Goal: Transaction & Acquisition: Purchase product/service

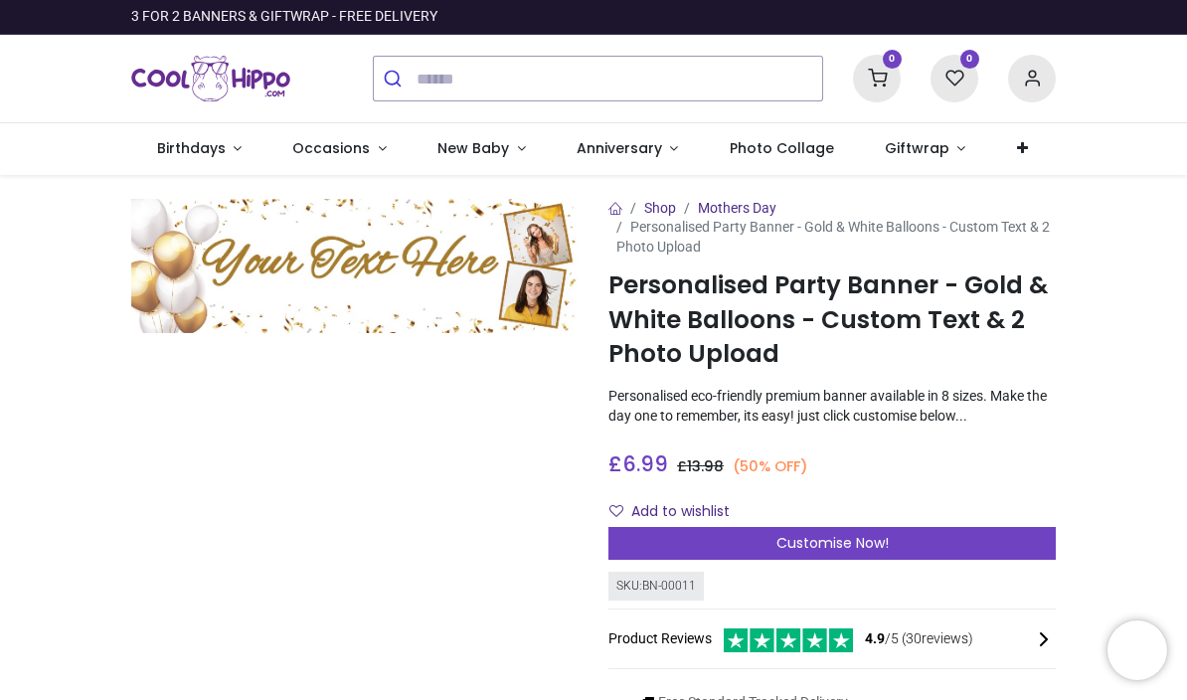
click at [232, 143] on link "Birthdays" at bounding box center [199, 149] width 136 height 52
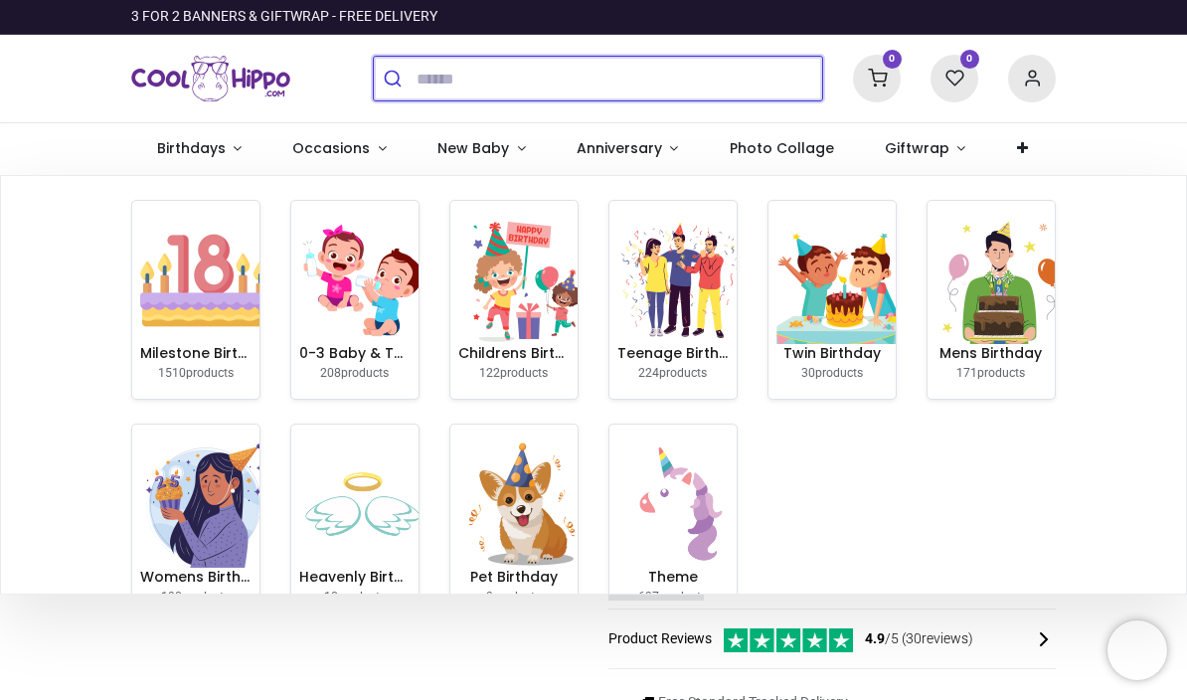
click at [461, 81] on input "search" at bounding box center [620, 79] width 406 height 44
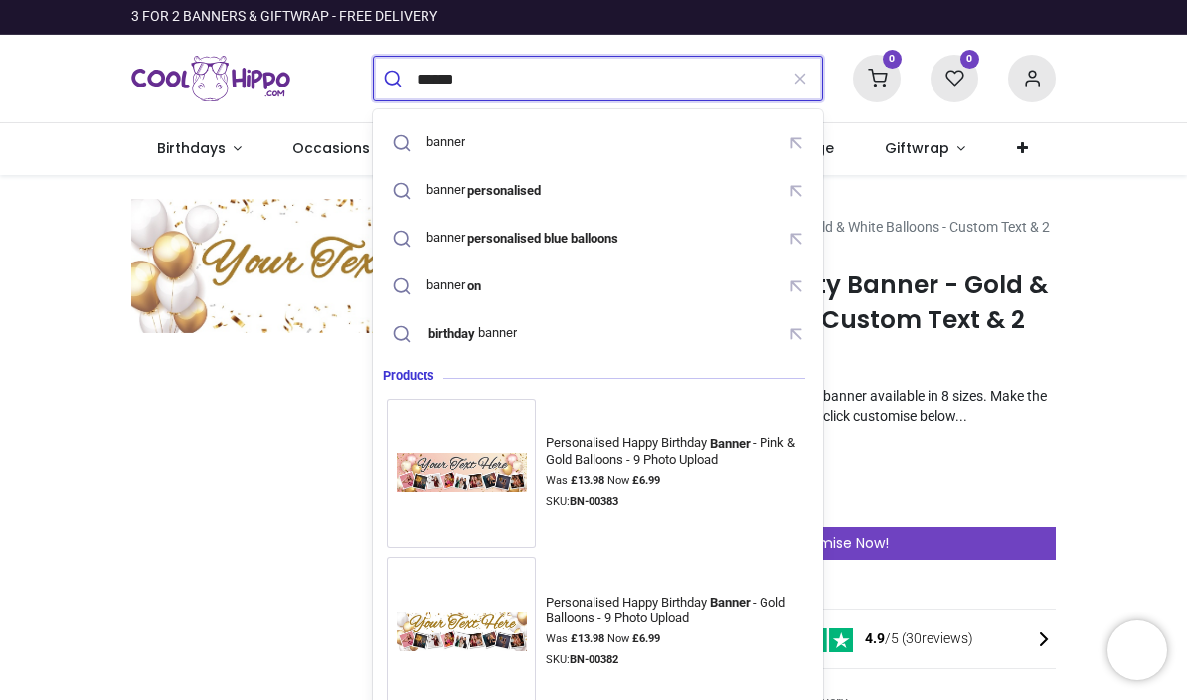
click at [541, 197] on mark "personalised" at bounding box center [504, 190] width 79 height 20
type input "**********"
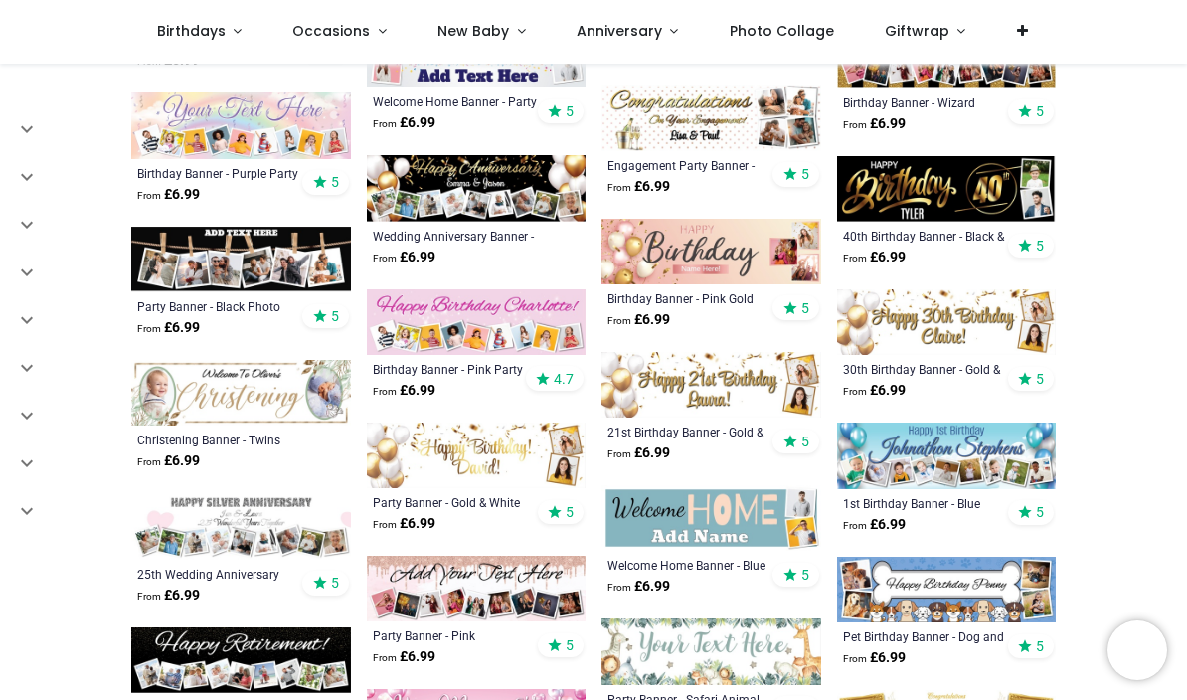
scroll to position [1827, 0]
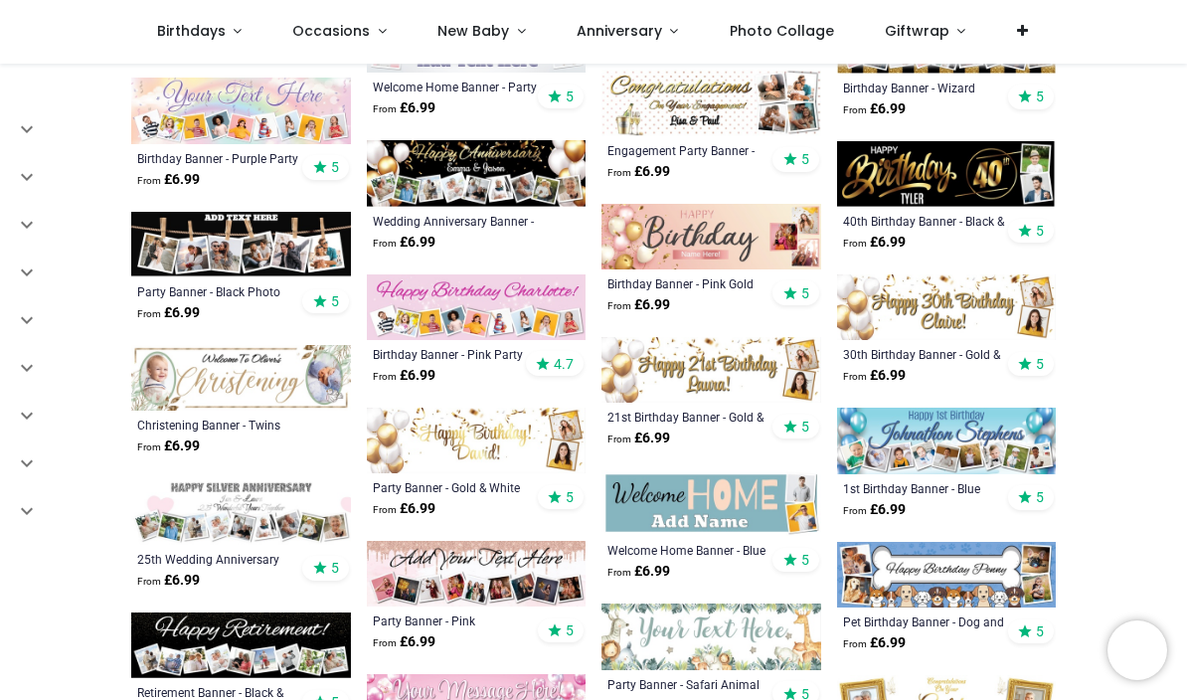
click at [924, 180] on img at bounding box center [947, 174] width 220 height 66
click at [949, 170] on img at bounding box center [947, 174] width 220 height 66
click at [1031, 177] on img at bounding box center [947, 174] width 220 height 66
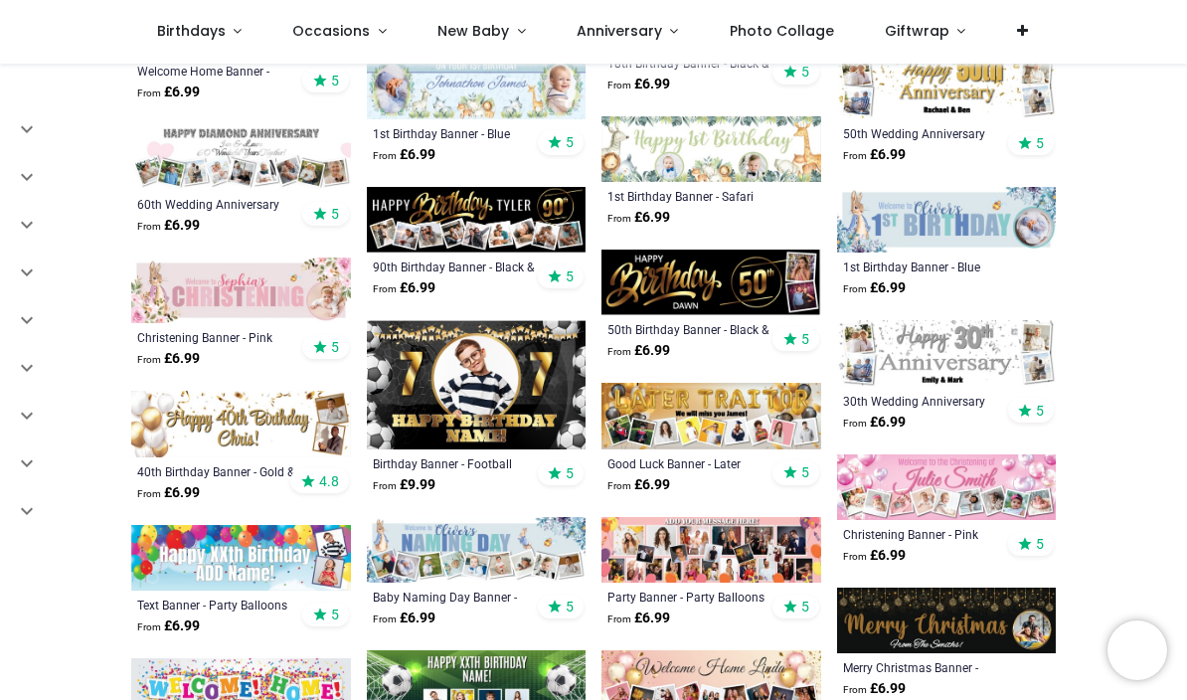
scroll to position [3261, 0]
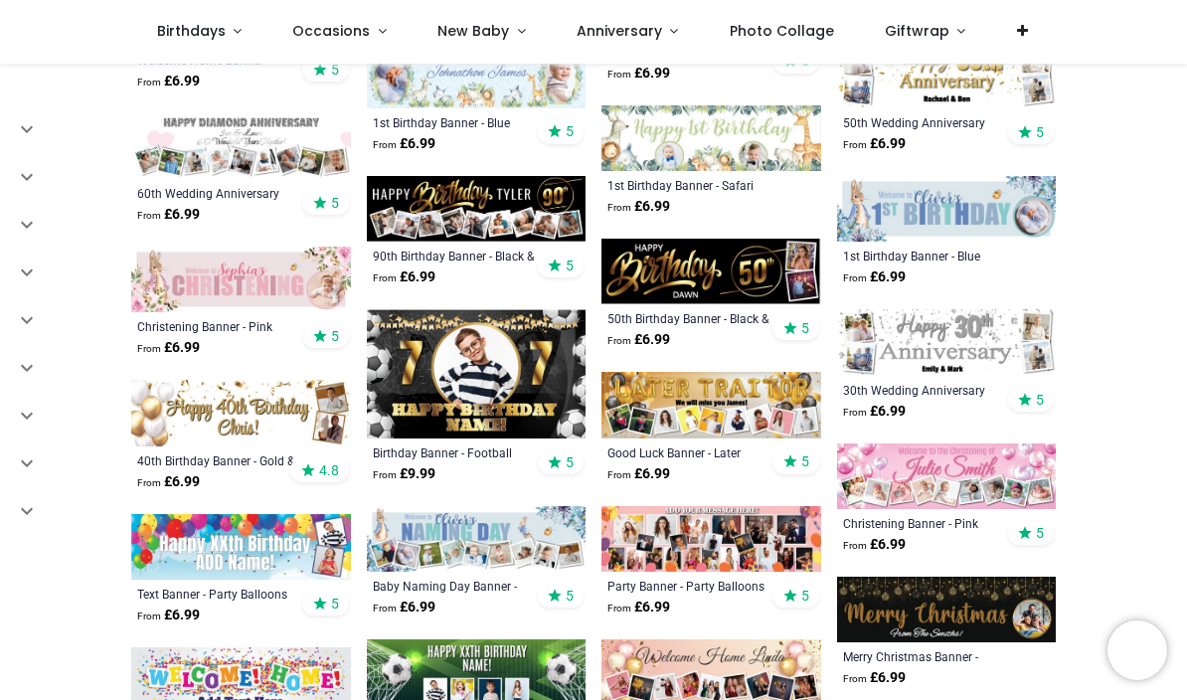
click at [467, 387] on img at bounding box center [477, 373] width 220 height 129
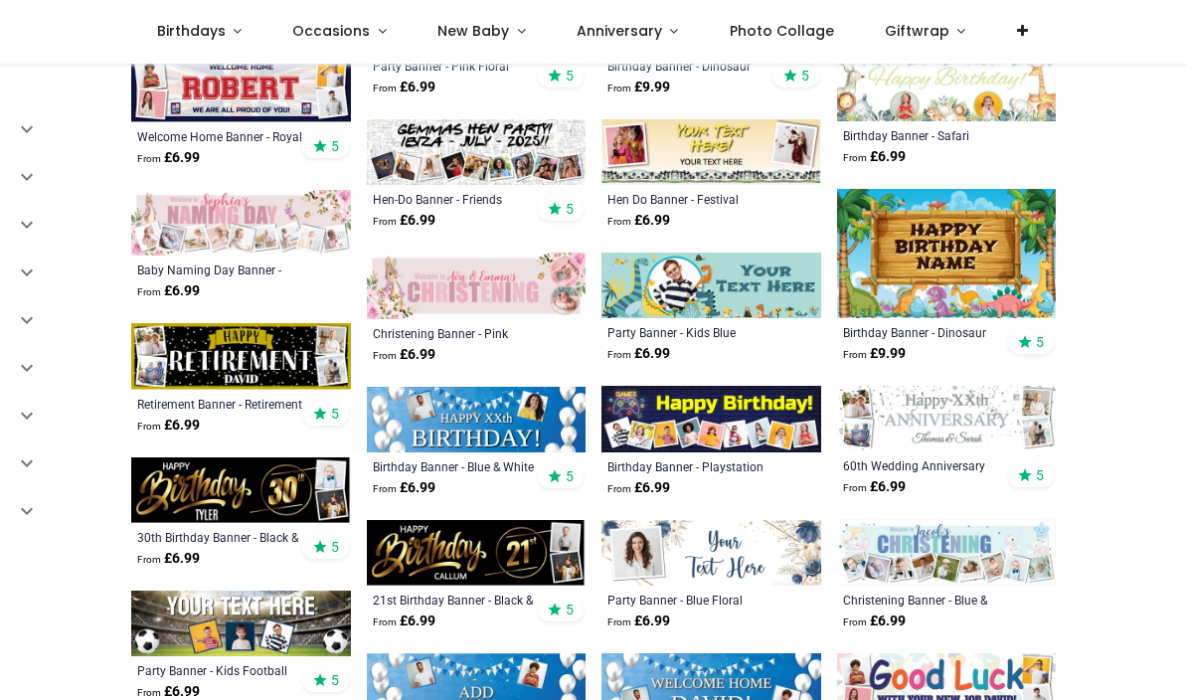
scroll to position [1839, 0]
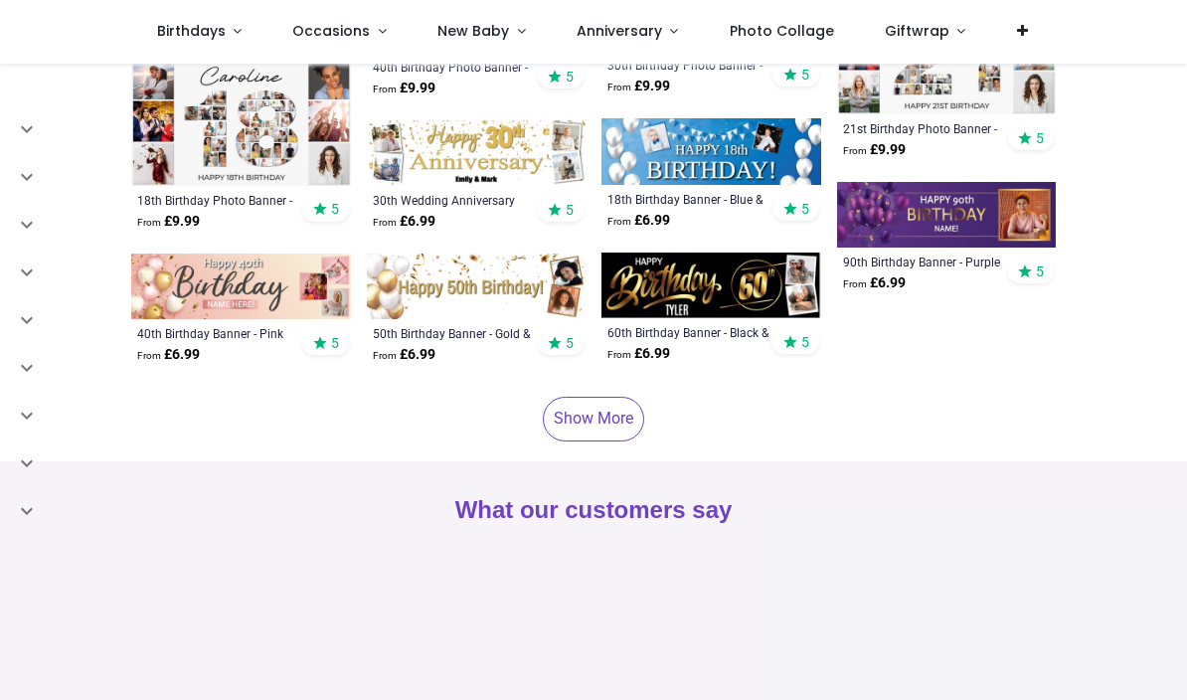
scroll to position [4861, 0]
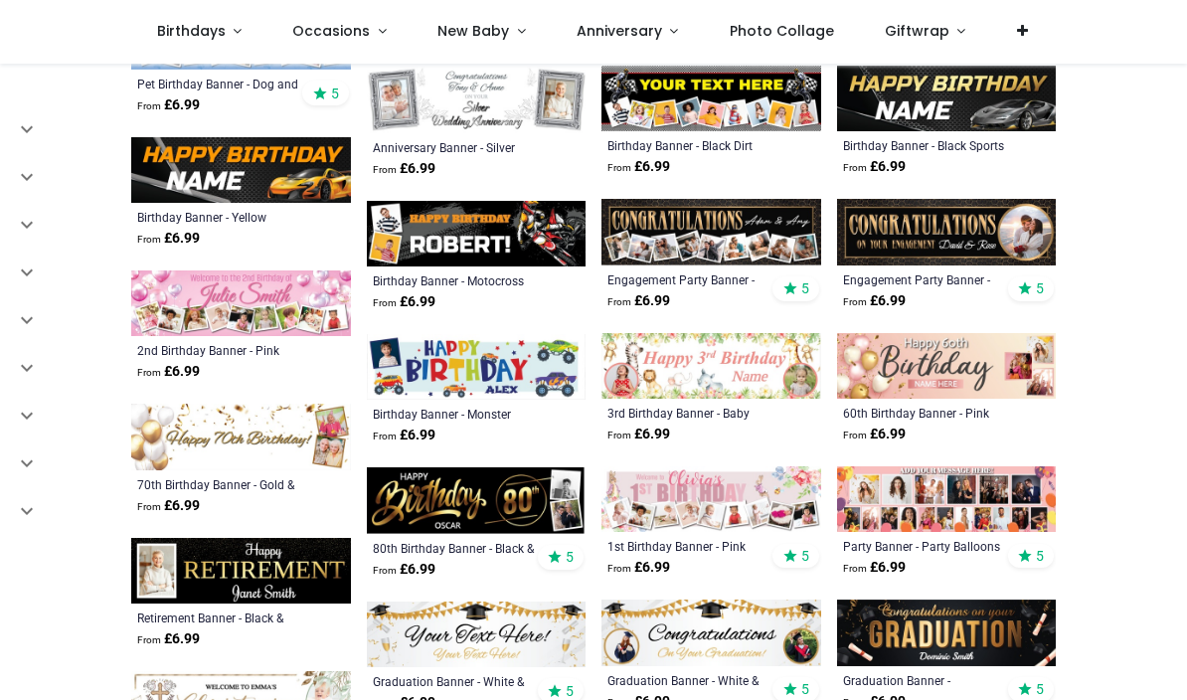
scroll to position [3512, 0]
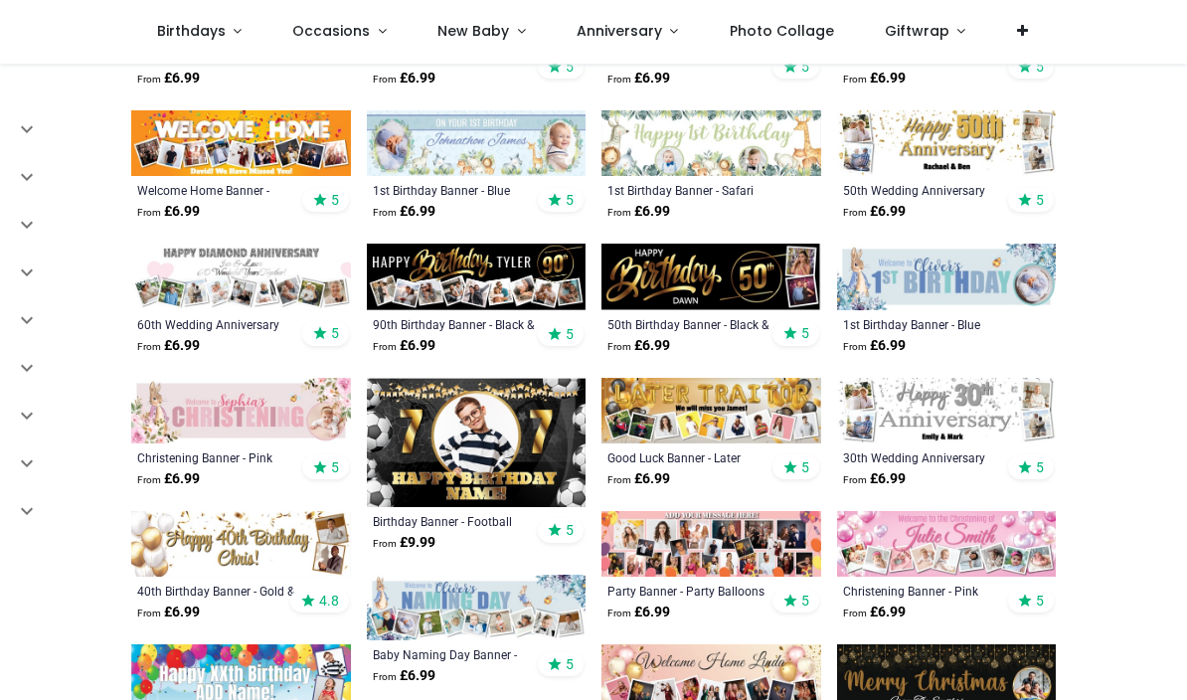
scroll to position [382, 0]
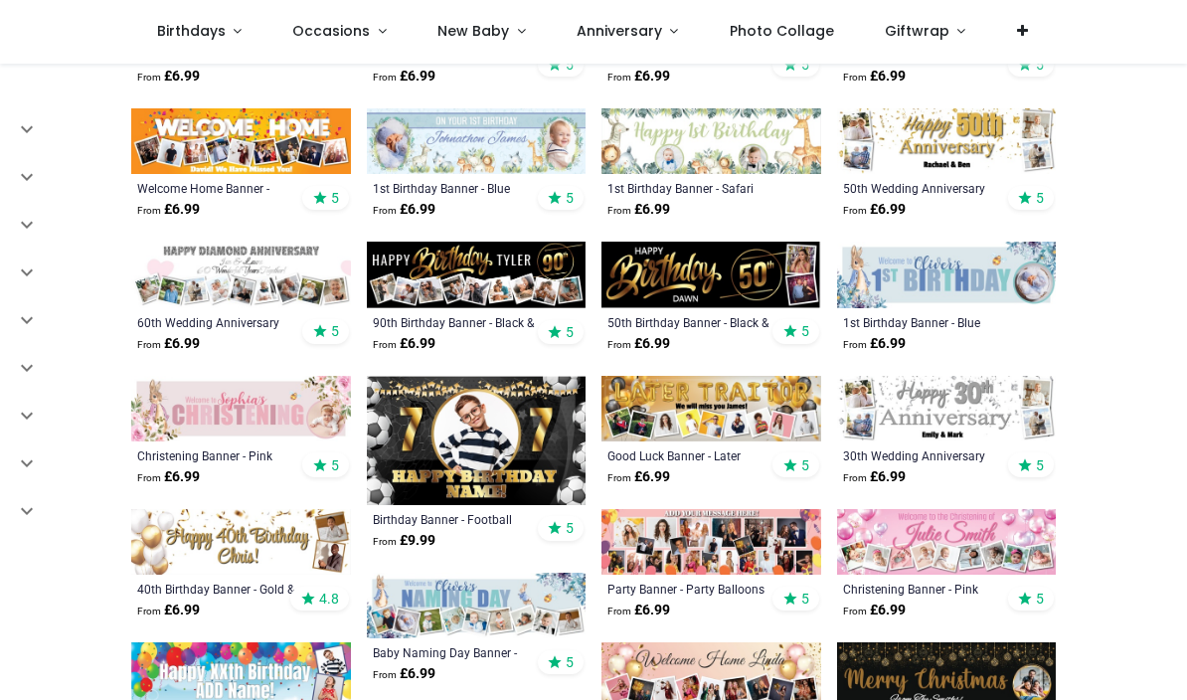
click at [473, 444] on img at bounding box center [477, 440] width 220 height 129
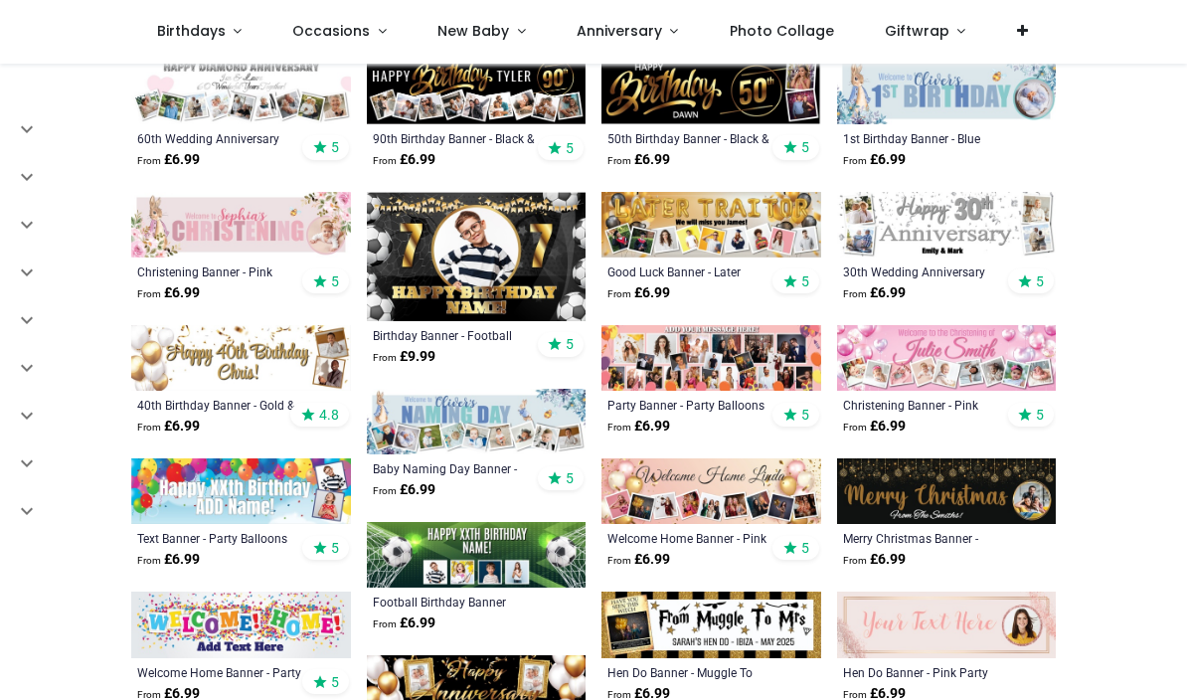
scroll to position [570, 0]
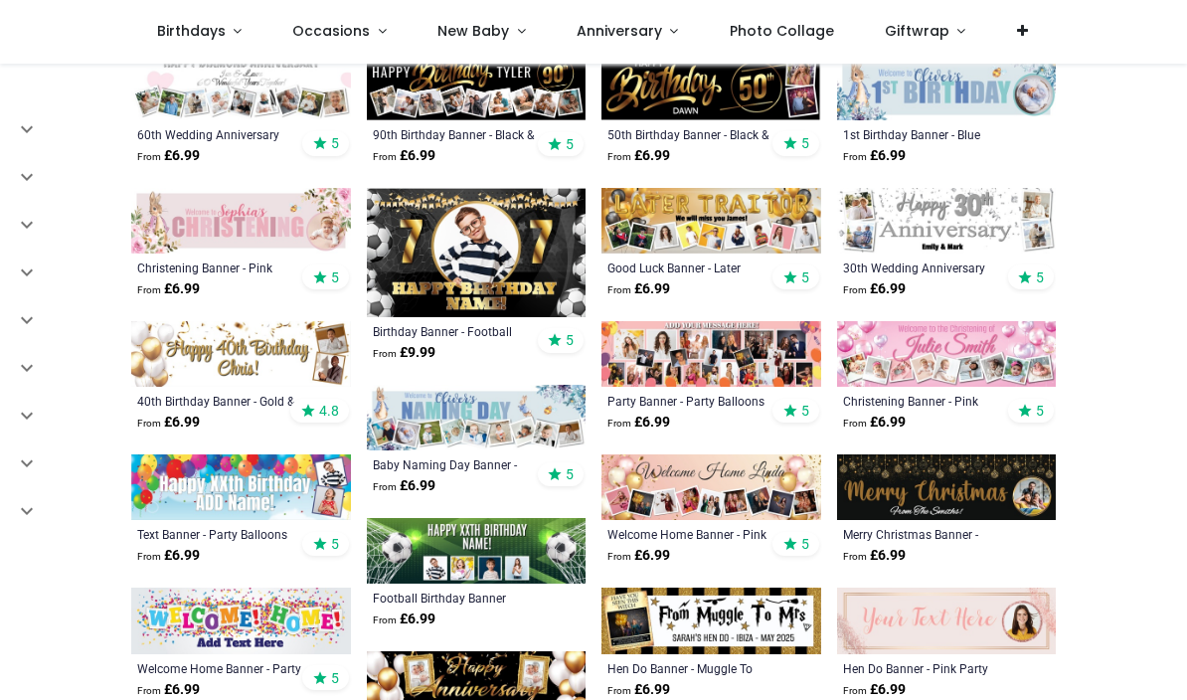
click at [472, 252] on img at bounding box center [477, 252] width 220 height 129
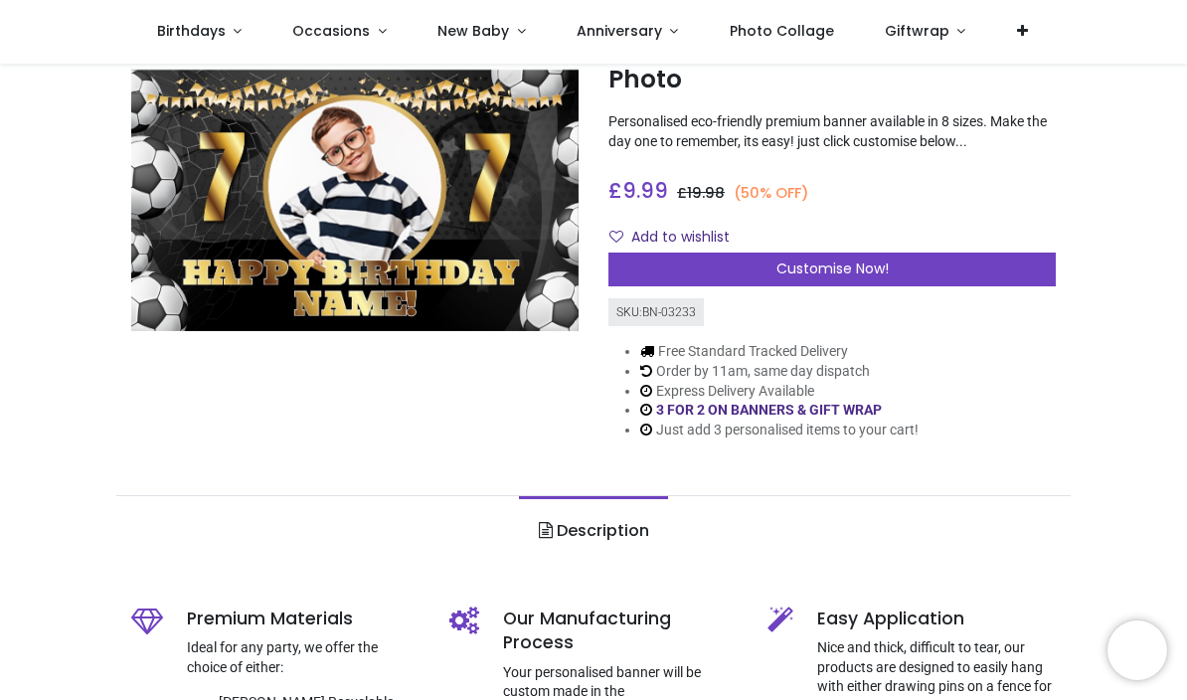
scroll to position [137, 0]
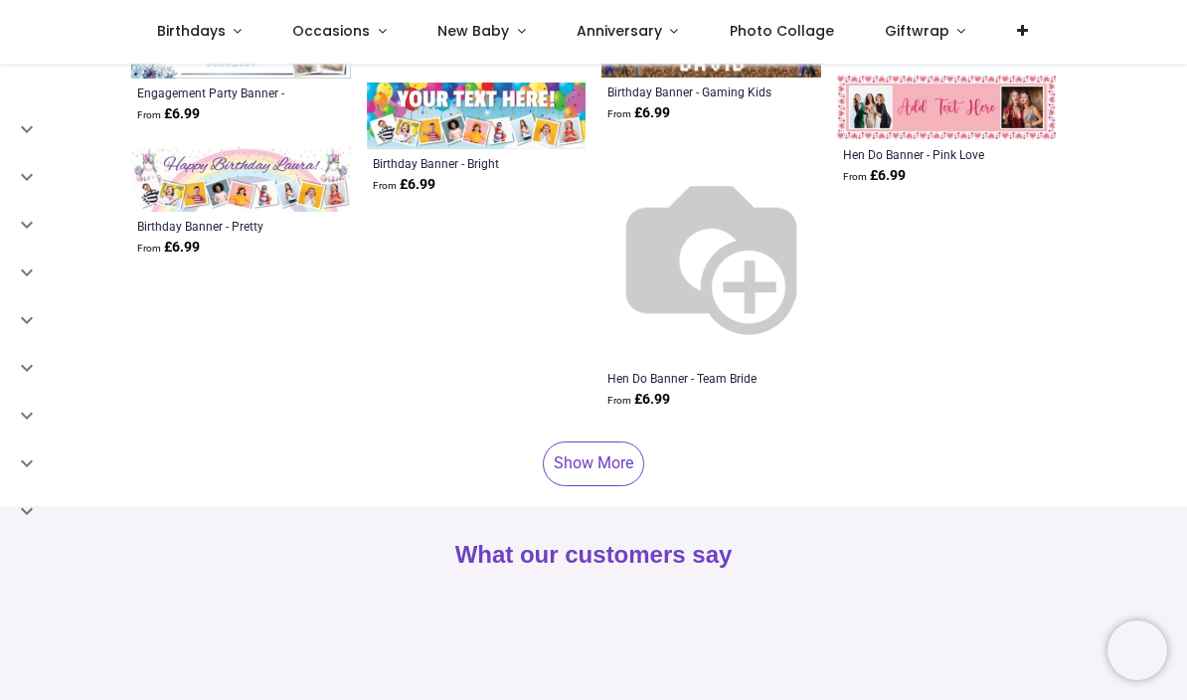
scroll to position [4949, 0]
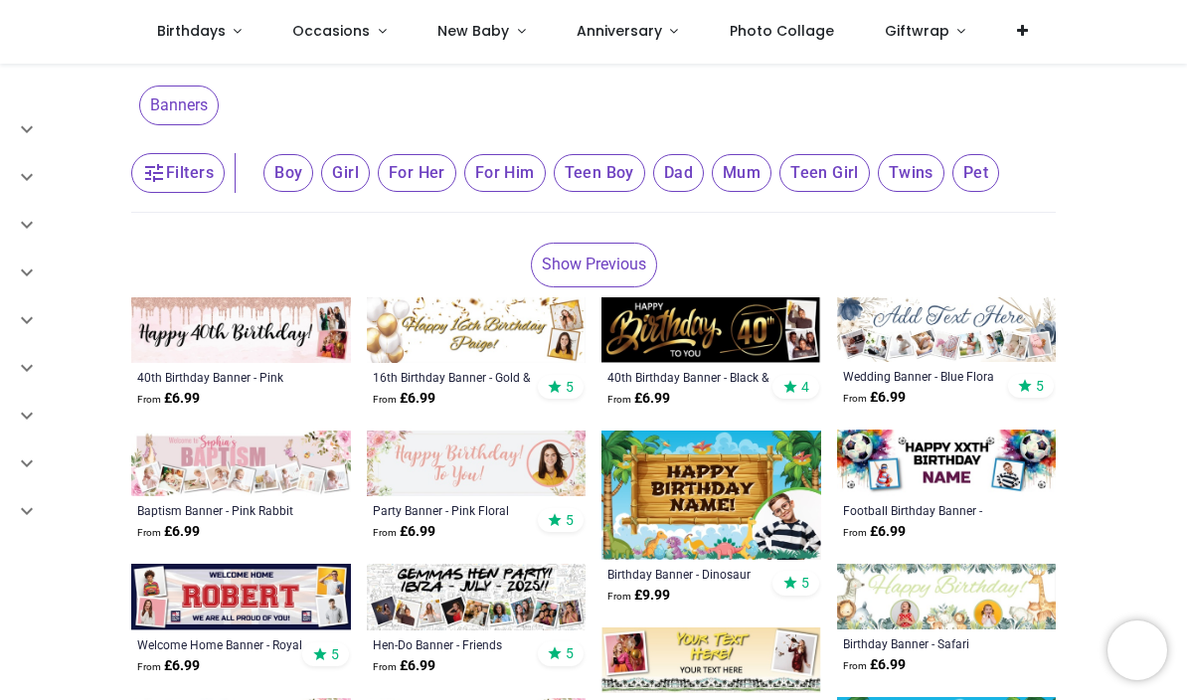
scroll to position [55, 0]
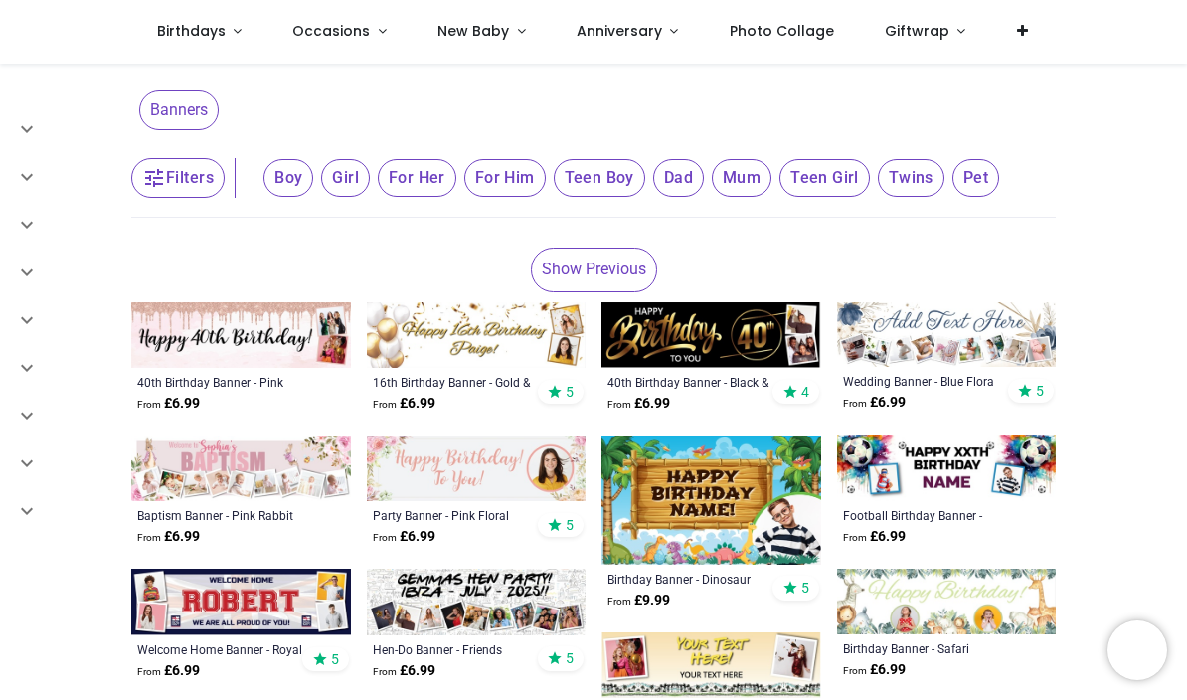
click at [313, 184] on span "Teen Boy" at bounding box center [288, 178] width 50 height 38
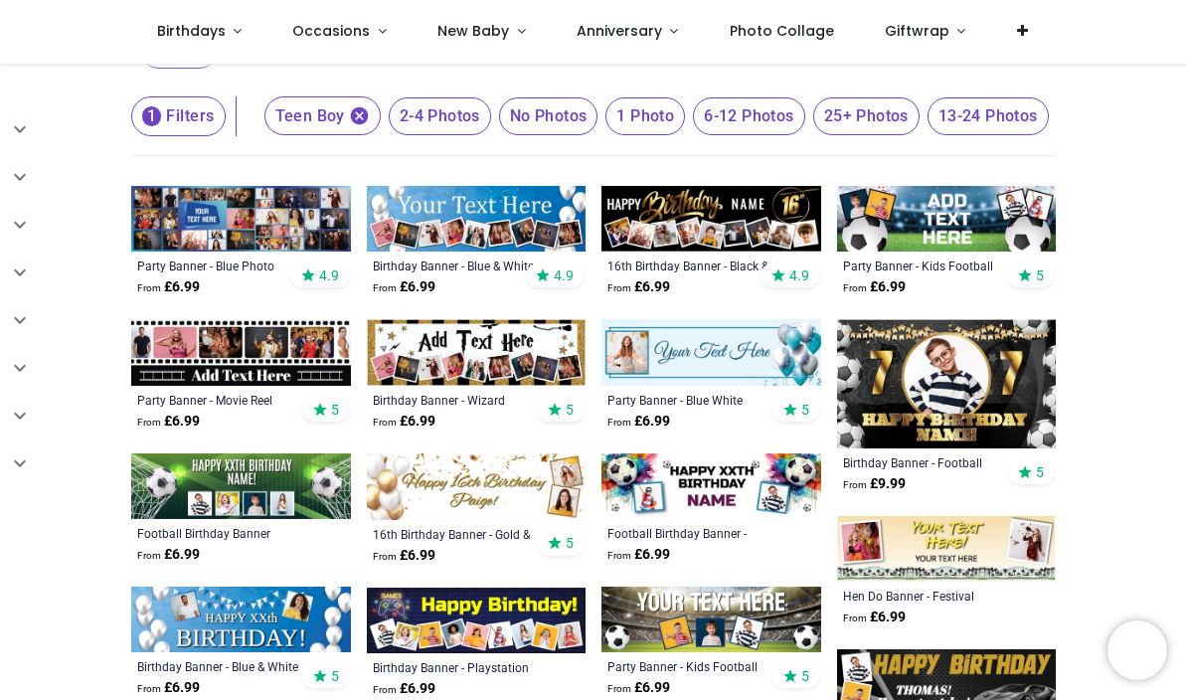
scroll to position [115, 0]
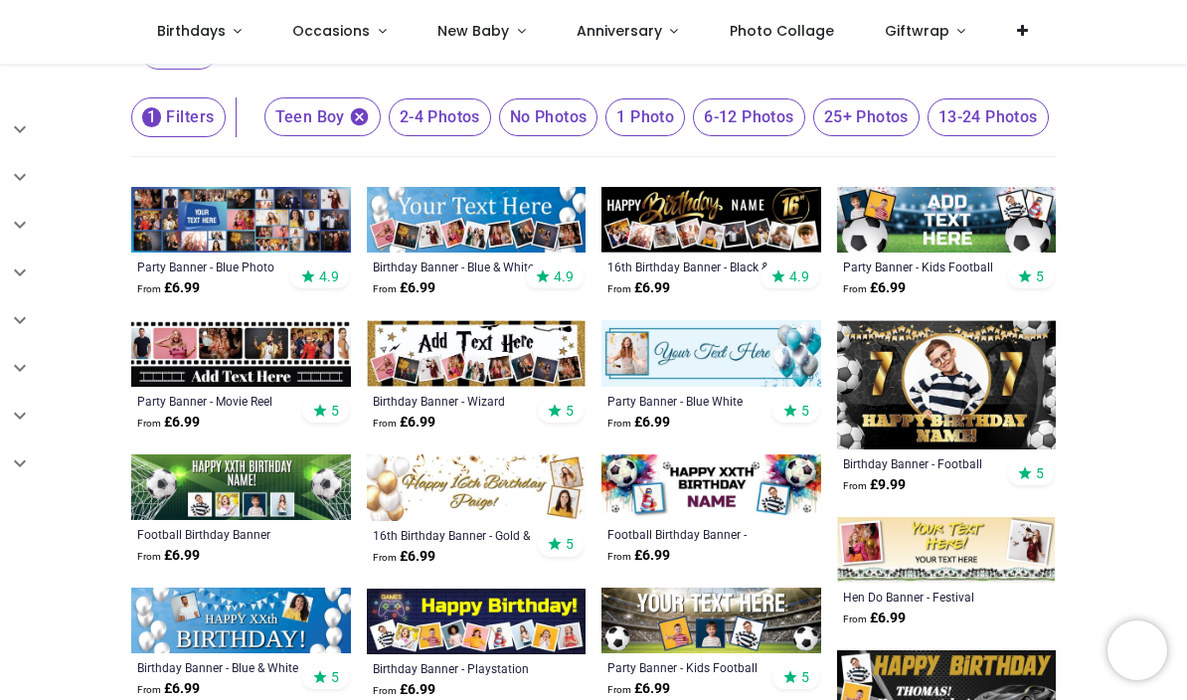
click at [958, 385] on img at bounding box center [947, 384] width 220 height 129
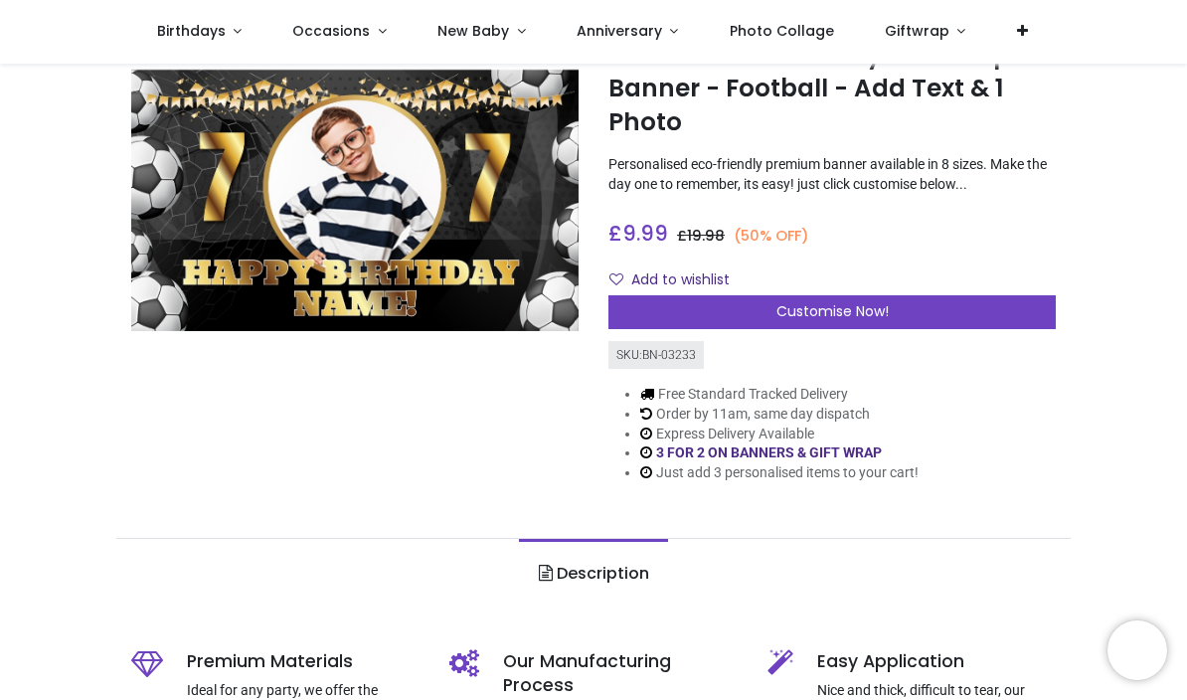
scroll to position [127, 0]
